Goal: Check status: Check status

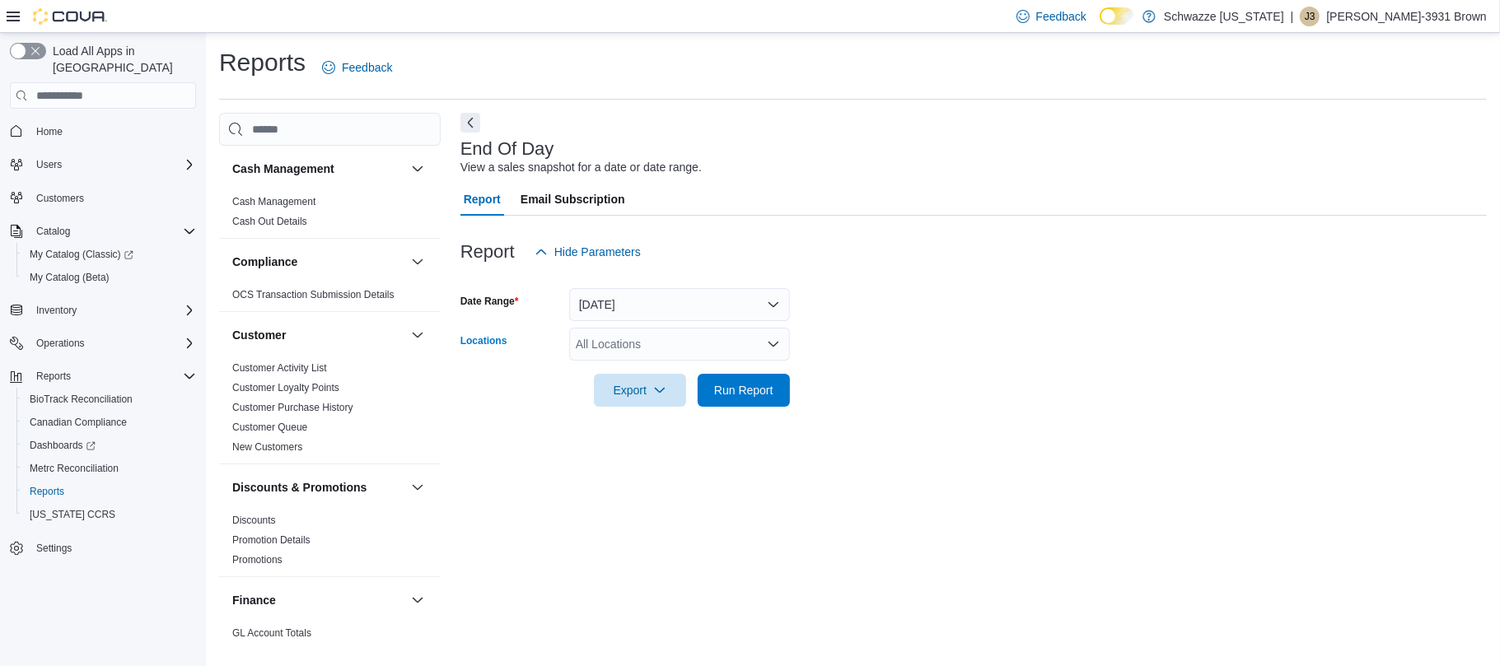
click at [703, 344] on div "All Locations" at bounding box center [679, 344] width 221 height 33
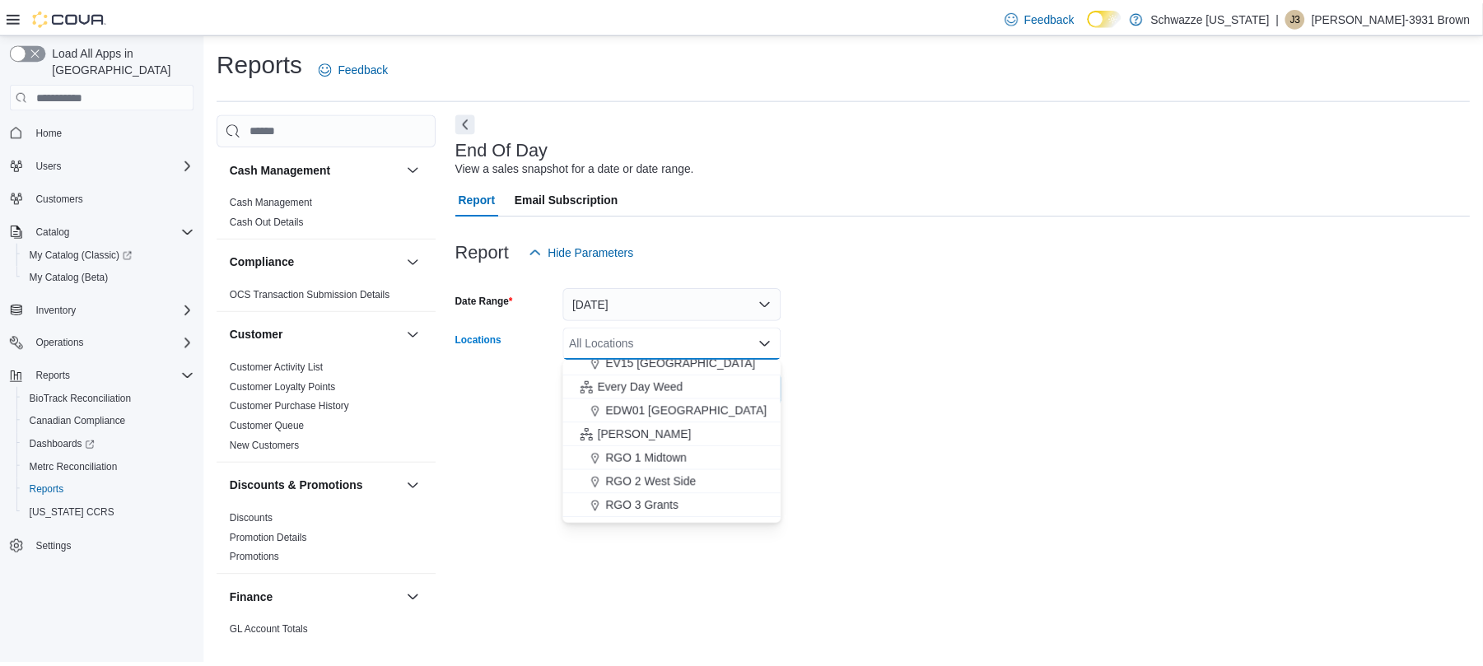
scroll to position [369, 0]
click at [675, 456] on span "RGO 1 Midtown" at bounding box center [654, 457] width 82 height 16
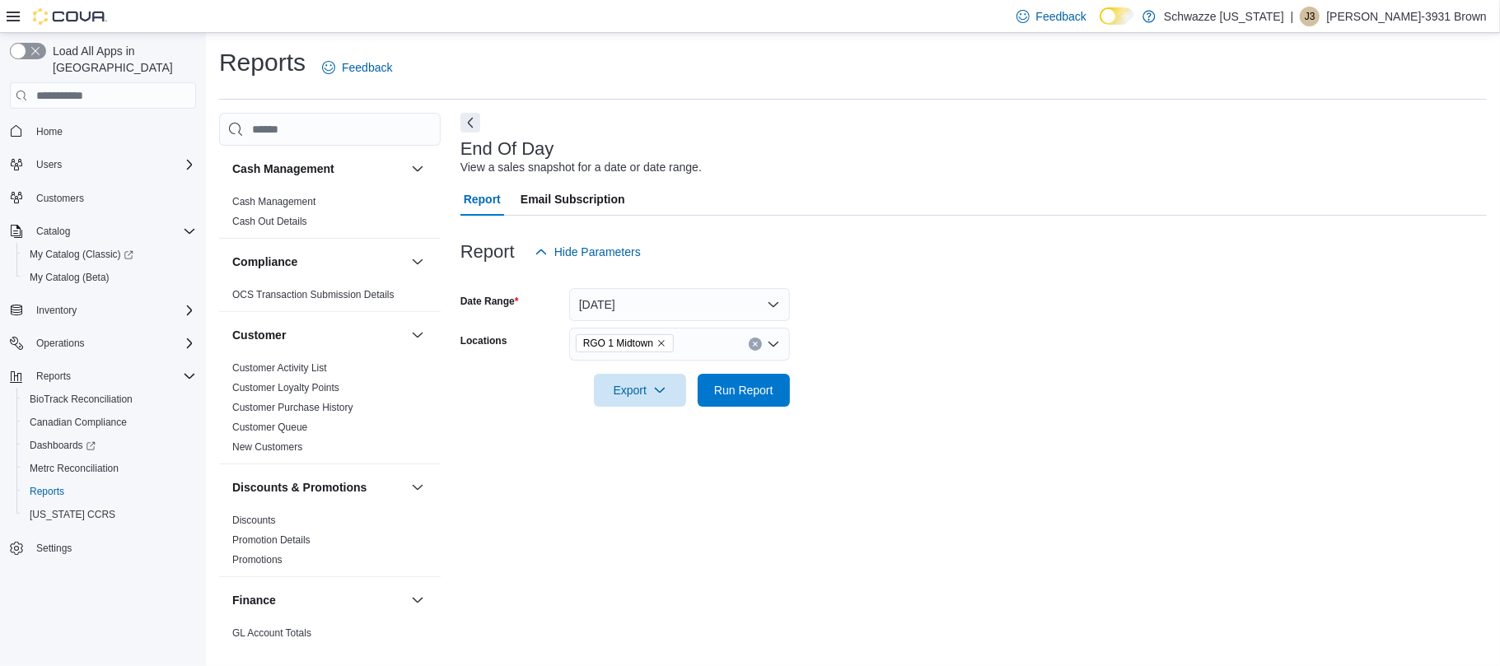
click at [959, 432] on div "End Of Day View a sales snapshot for a date or date range. Report Email Subscri…" at bounding box center [973, 379] width 1026 height 533
click at [736, 397] on span "Run Report" at bounding box center [743, 389] width 59 height 16
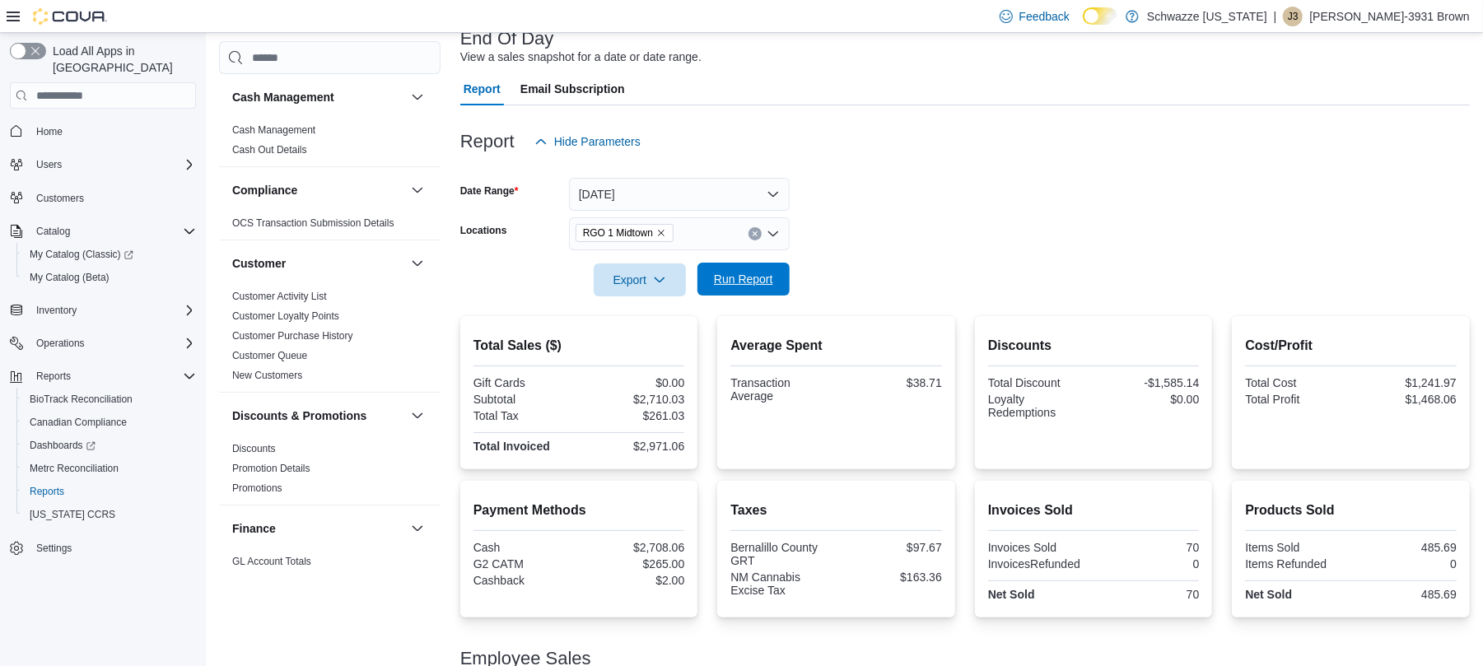
scroll to position [113, 0]
